Goal: Task Accomplishment & Management: Use online tool/utility

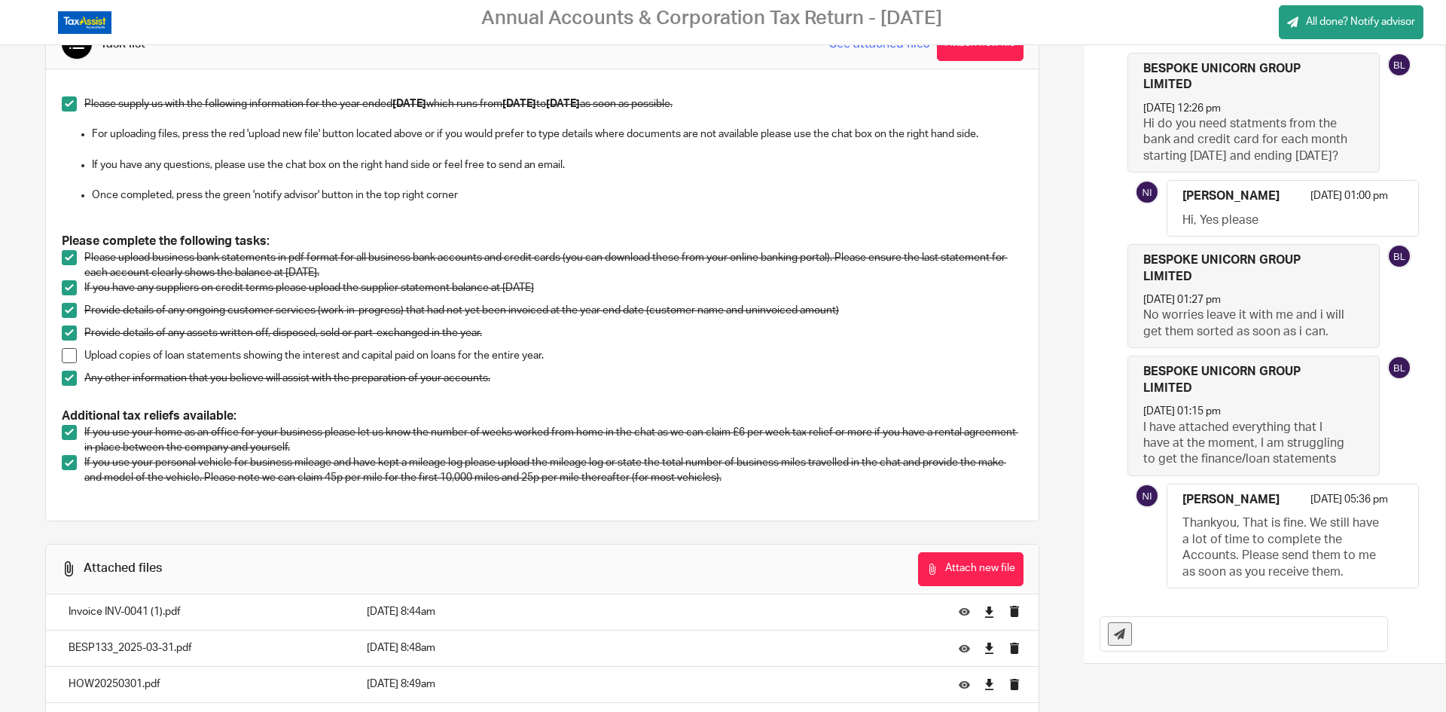
scroll to position [75, 0]
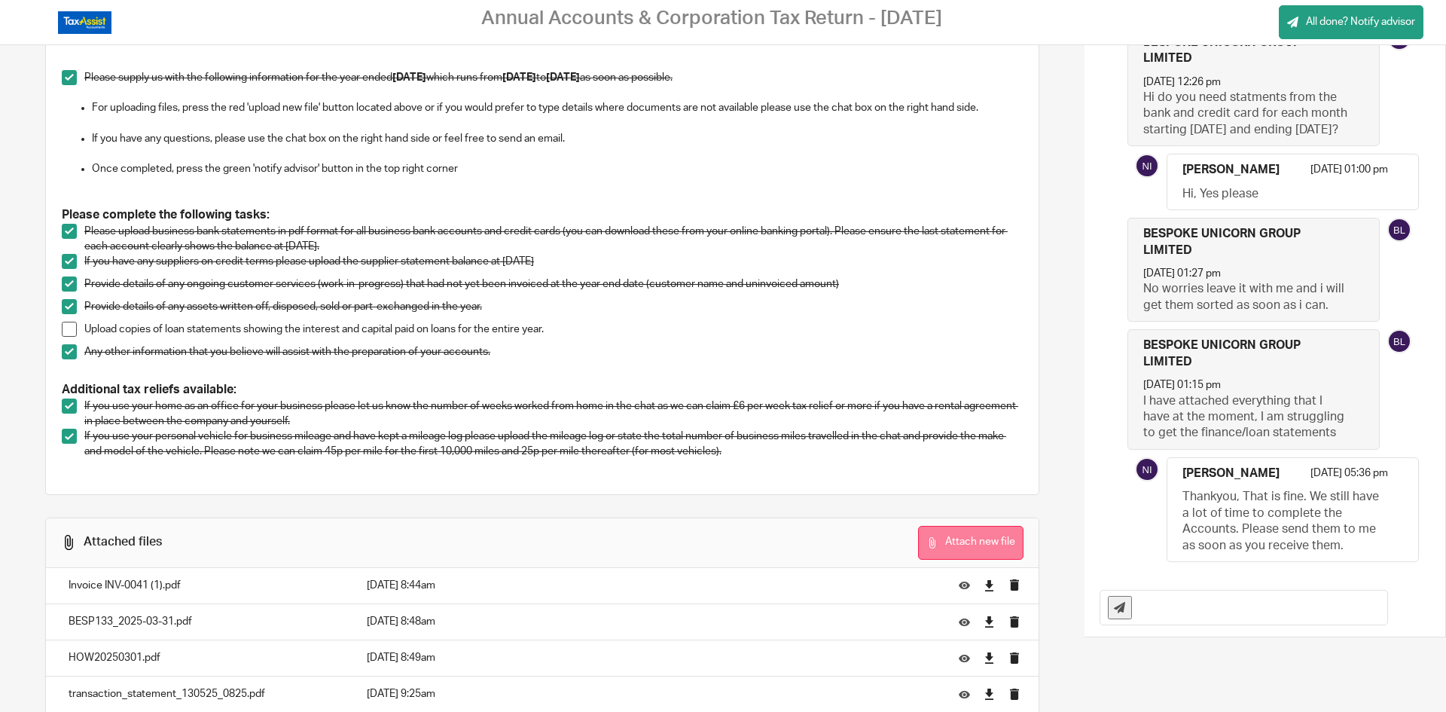
click at [963, 535] on button "Attach new file" at bounding box center [970, 543] width 105 height 34
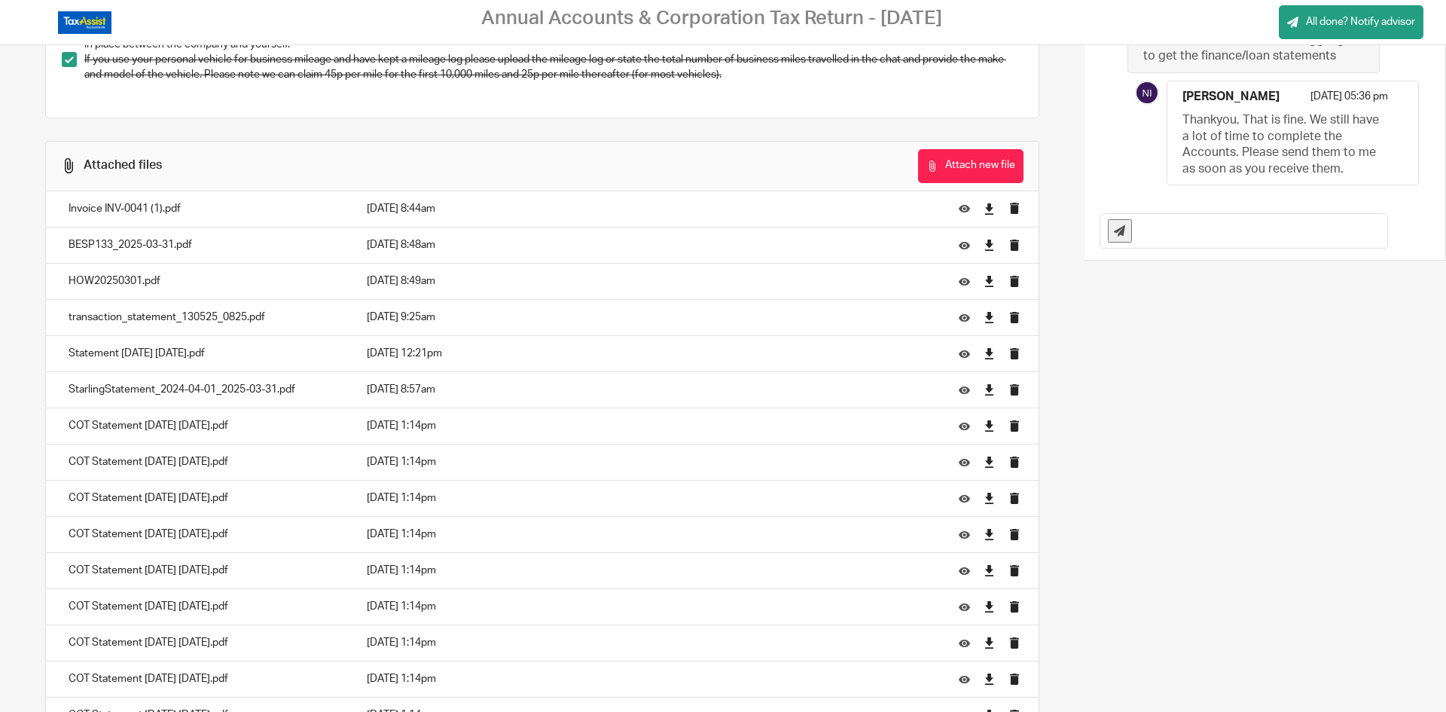
scroll to position [780, 0]
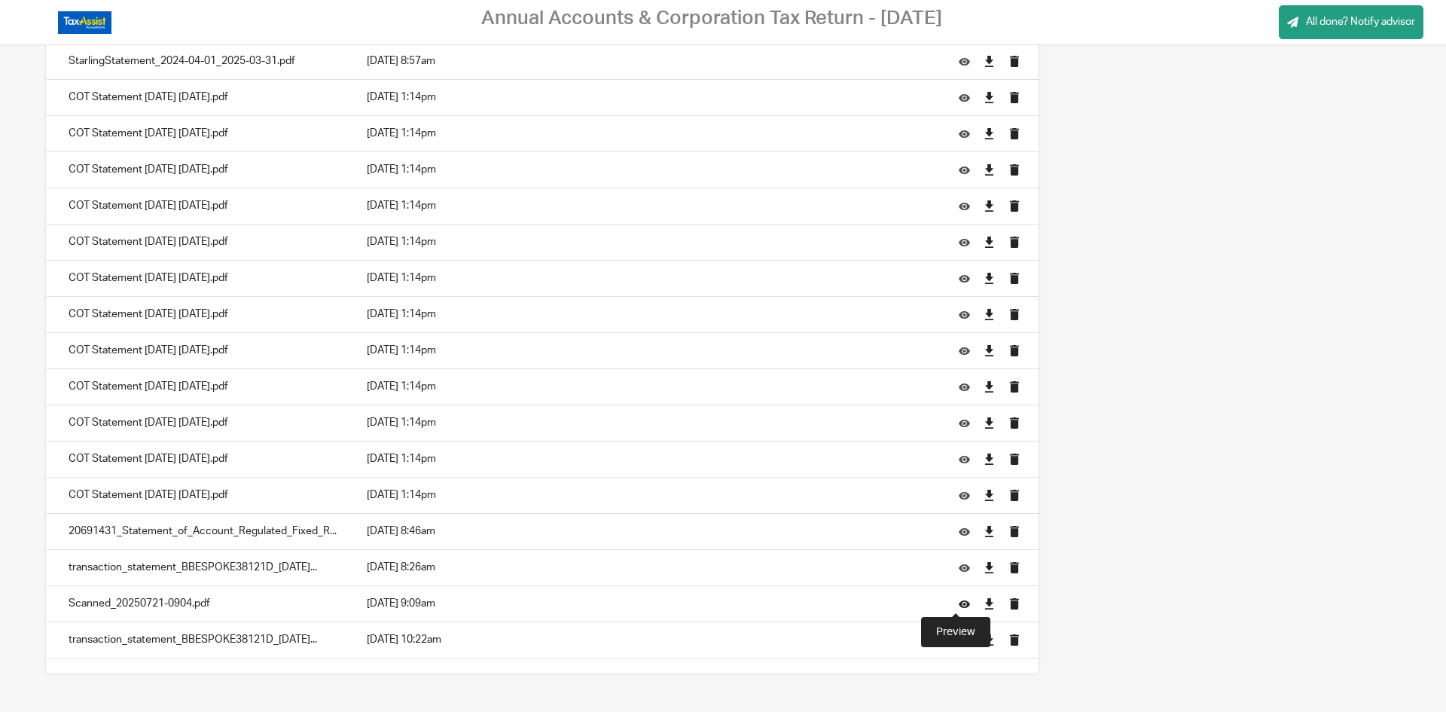
click at [959, 603] on icon at bounding box center [964, 603] width 11 height 11
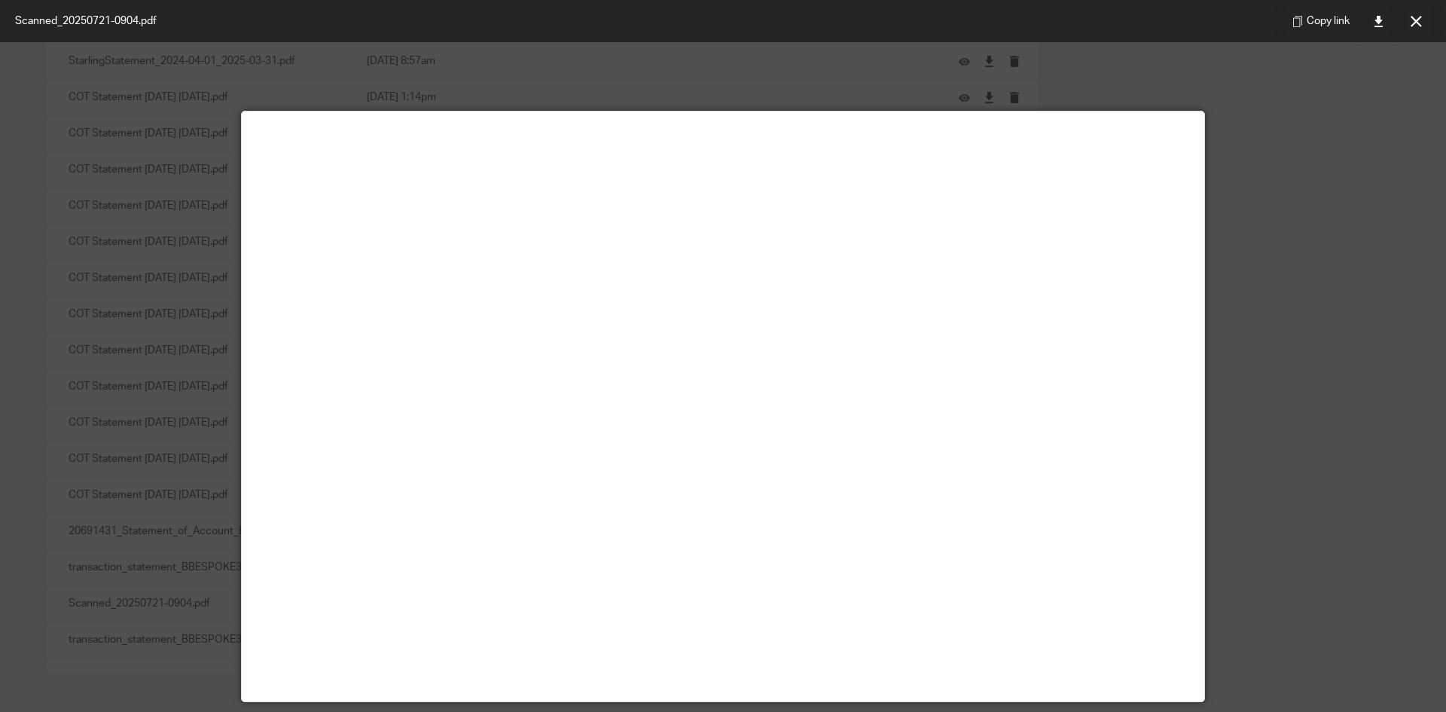
scroll to position [0, 0]
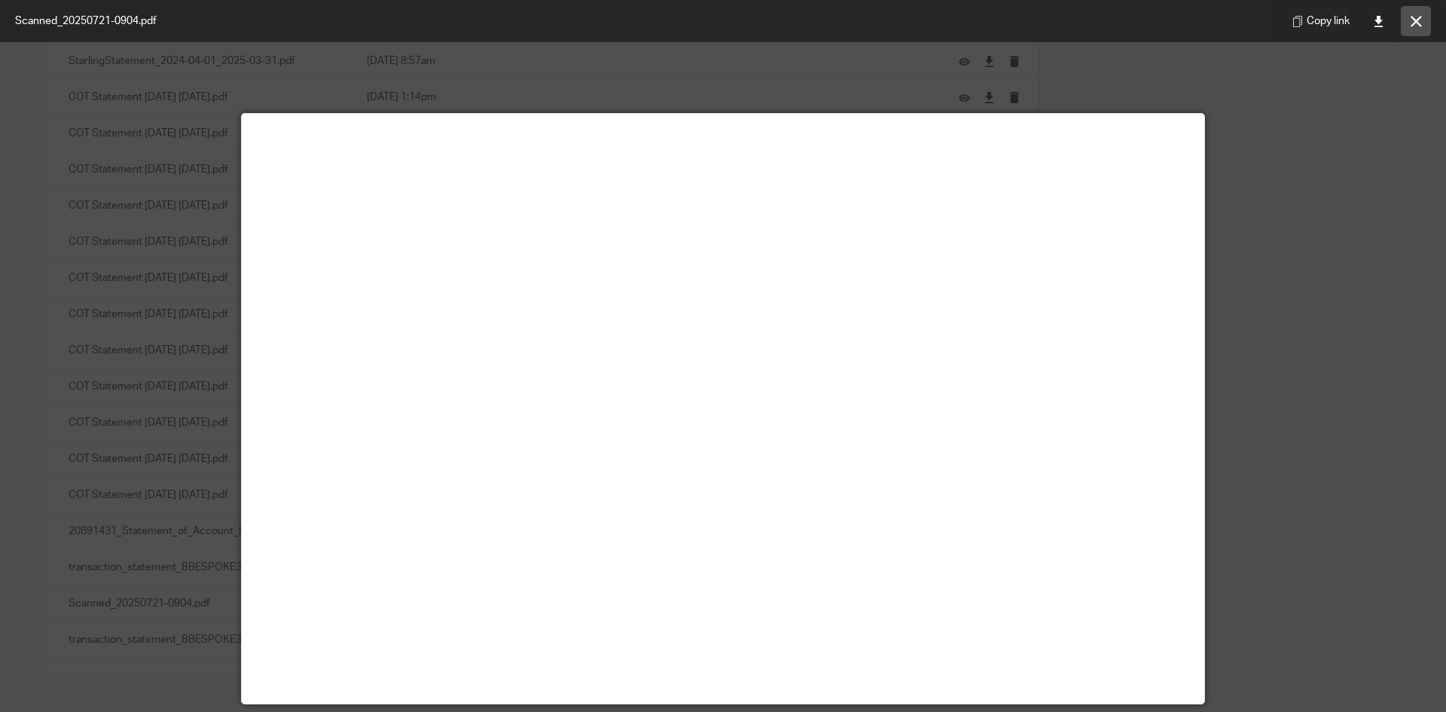
click at [1418, 17] on icon at bounding box center [1416, 21] width 11 height 11
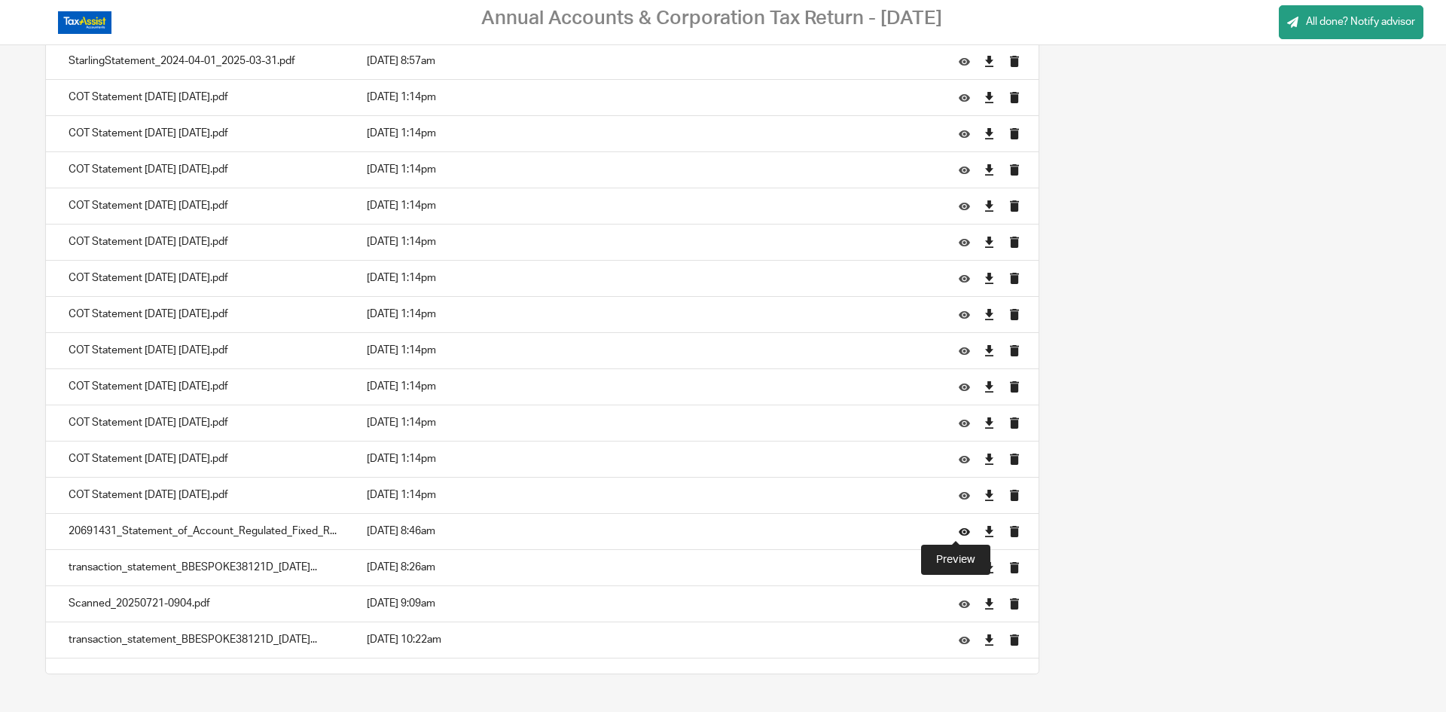
click at [959, 529] on icon at bounding box center [964, 531] width 11 height 11
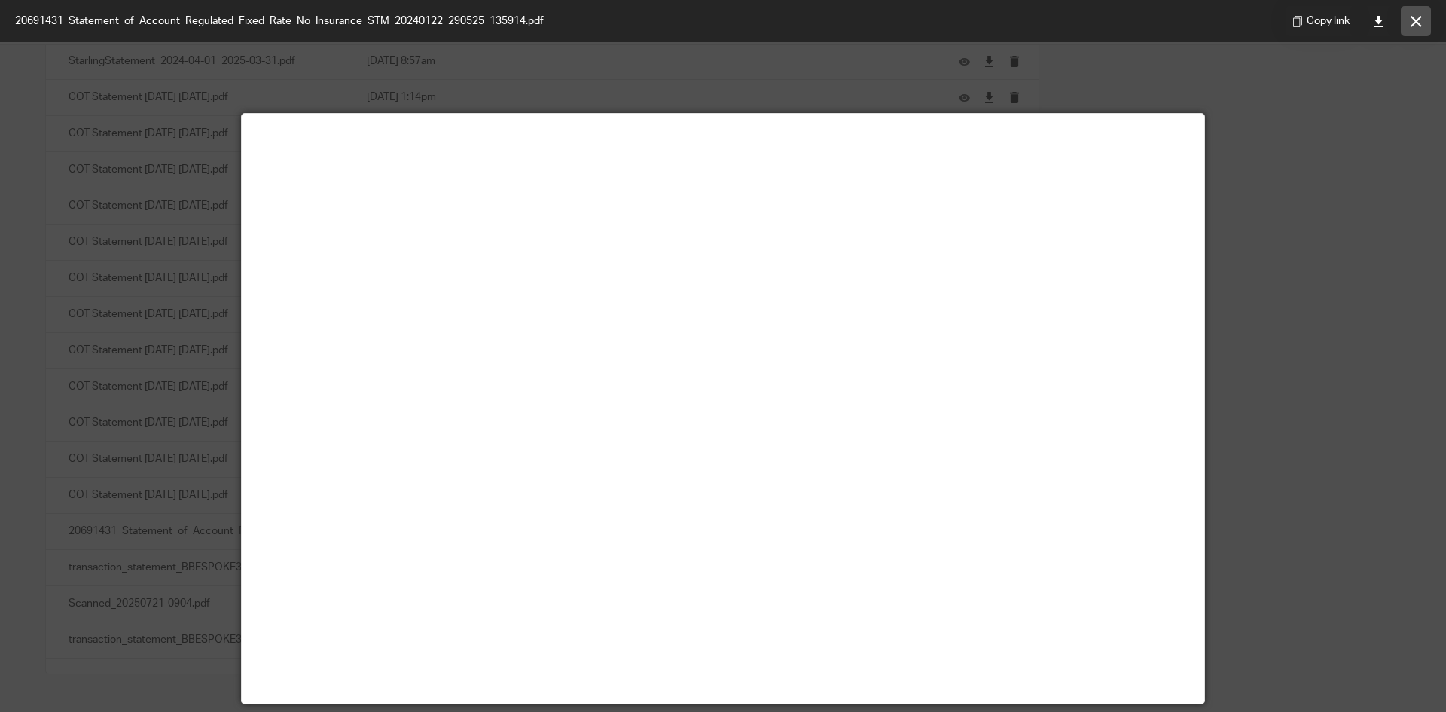
click at [1421, 20] on icon at bounding box center [1416, 21] width 11 height 11
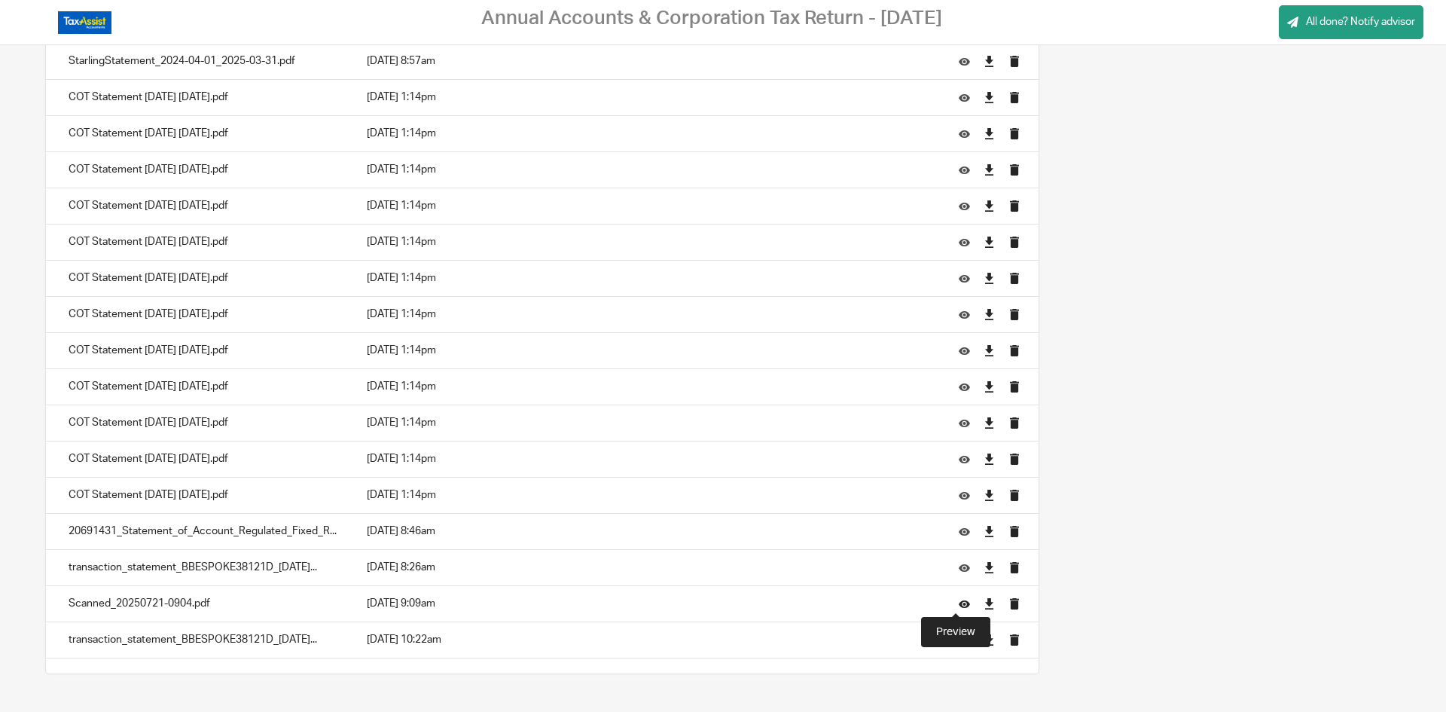
click at [959, 602] on icon at bounding box center [964, 603] width 11 height 11
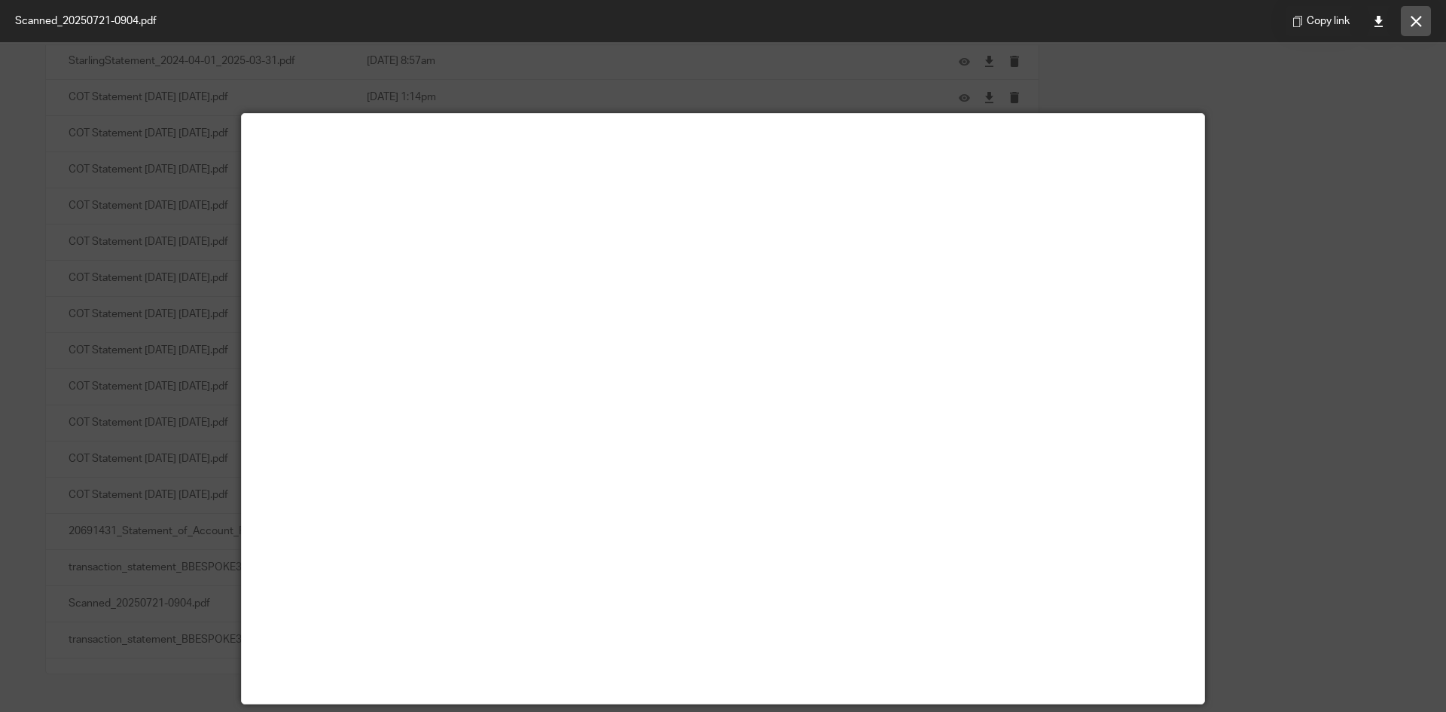
click at [1412, 17] on icon at bounding box center [1416, 21] width 11 height 11
